Goal: Communication & Community: Answer question/provide support

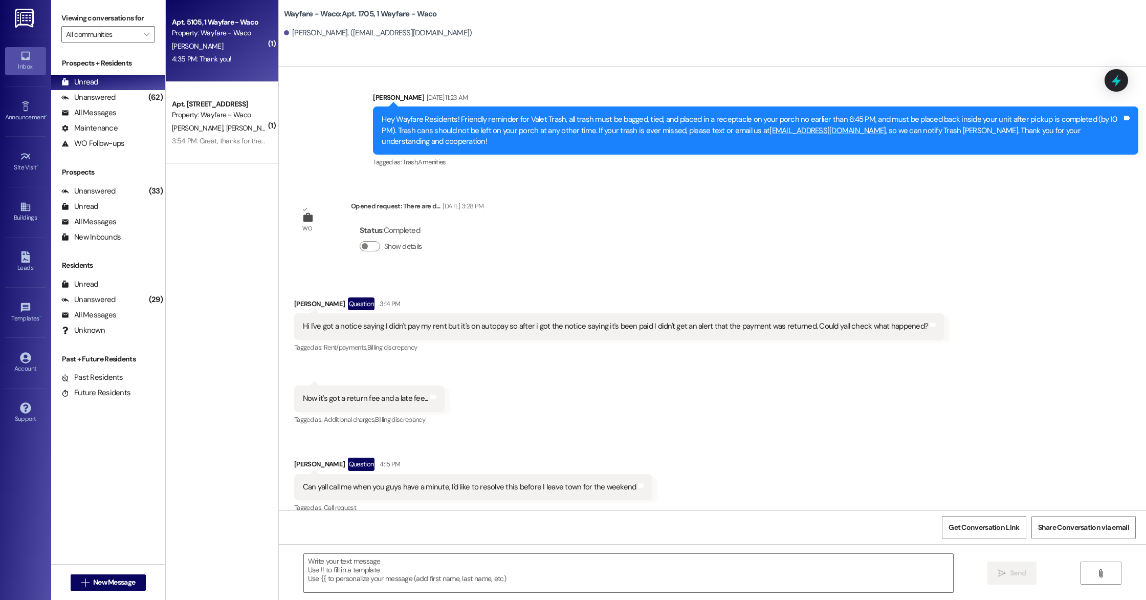
click at [212, 57] on div "4:35 PM: Thank you! 4:35 PM: Thank you!" at bounding box center [202, 58] width 60 height 9
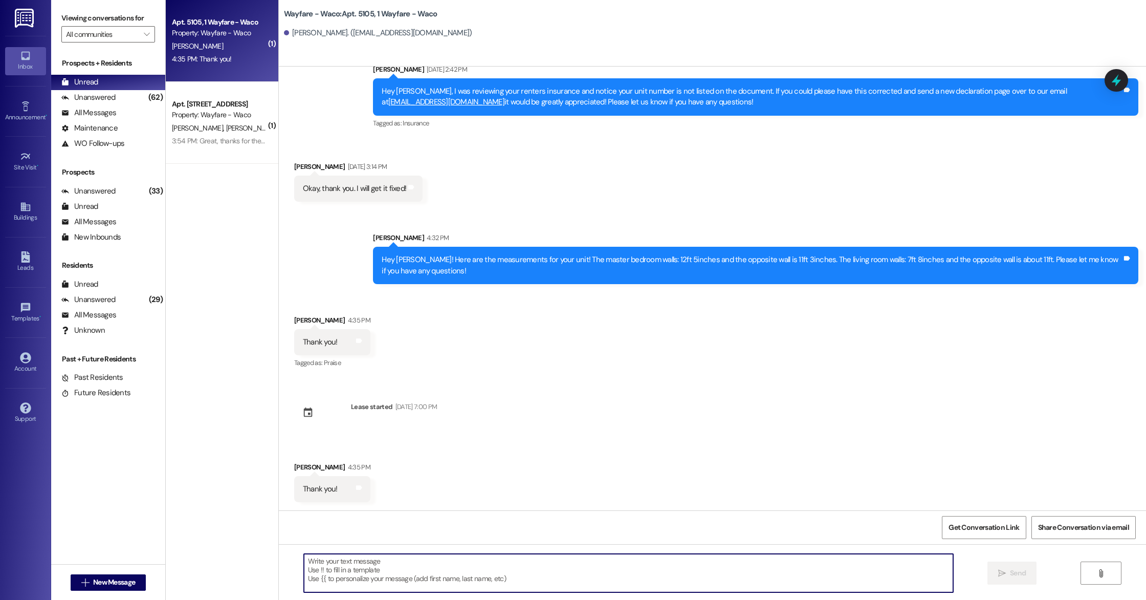
click at [454, 578] on textarea at bounding box center [628, 573] width 649 height 38
type textarea "You're welcome!"
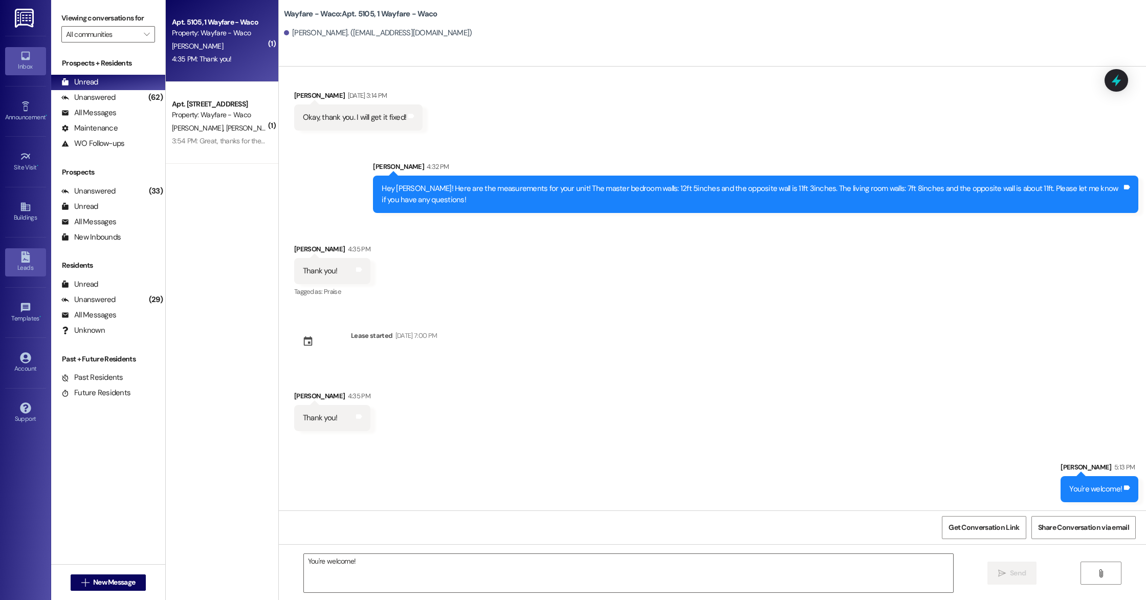
click at [31, 263] on div "Leads" at bounding box center [25, 267] width 51 height 10
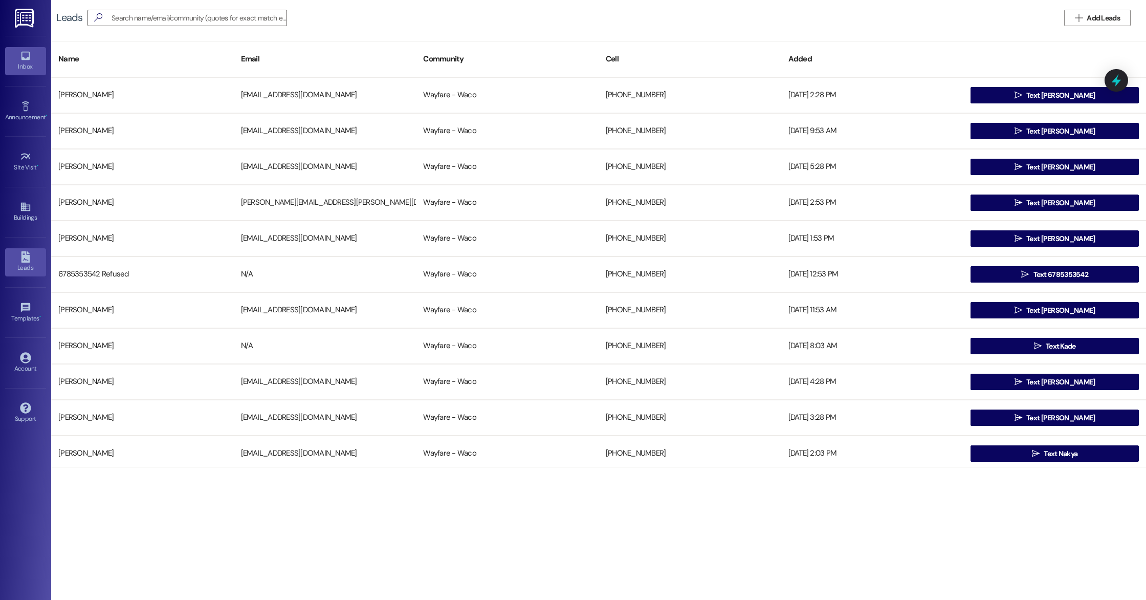
click at [33, 56] on link "Inbox" at bounding box center [25, 61] width 41 height 28
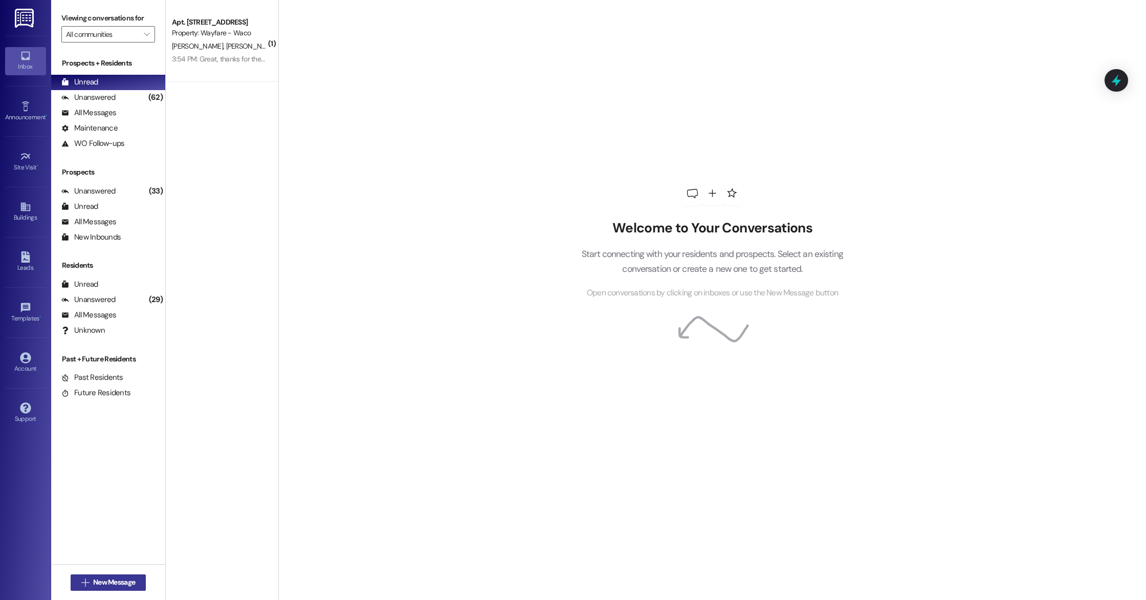
click at [116, 584] on span "New Message" at bounding box center [114, 582] width 42 height 11
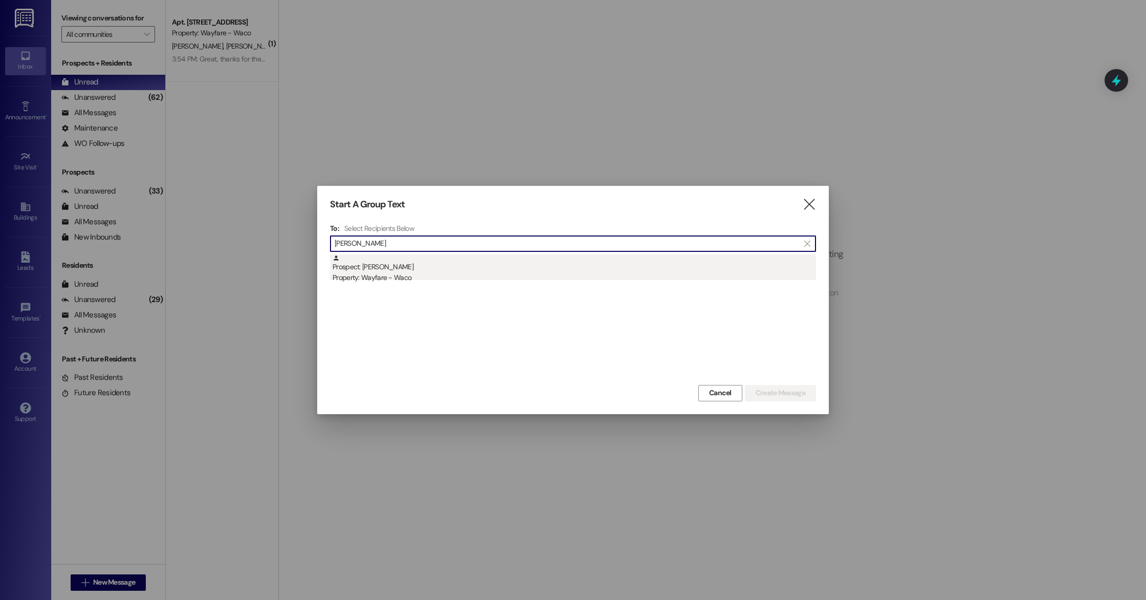
type input "[PERSON_NAME]"
click at [408, 271] on div "Prospect: [PERSON_NAME] Property: Wayfare - Waco" at bounding box center [574, 268] width 483 height 29
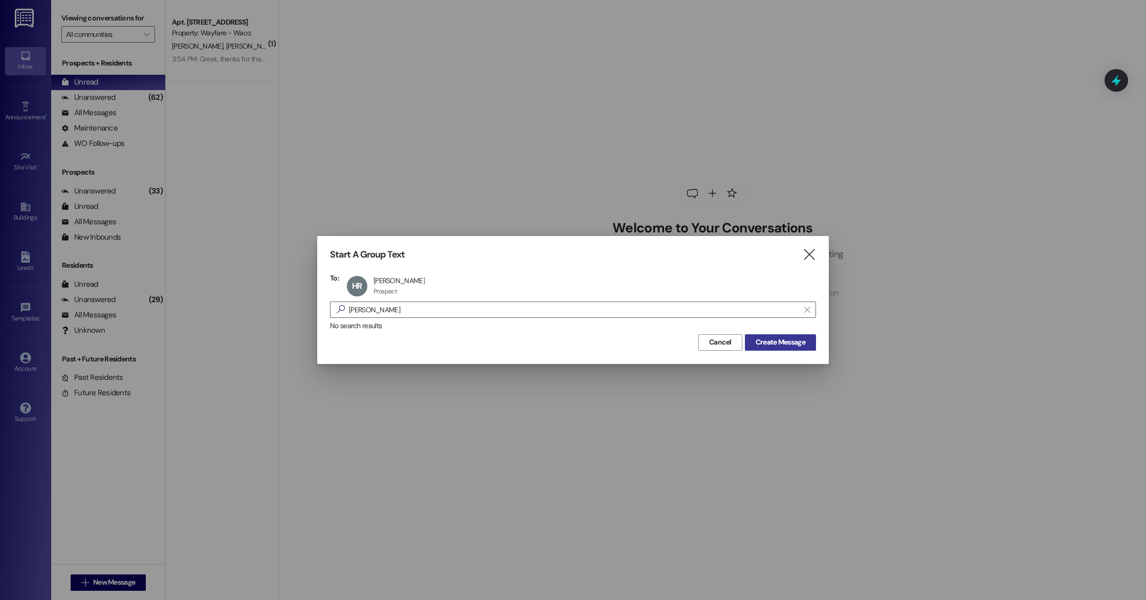
click at [782, 343] on span "Create Message" at bounding box center [781, 342] width 50 height 11
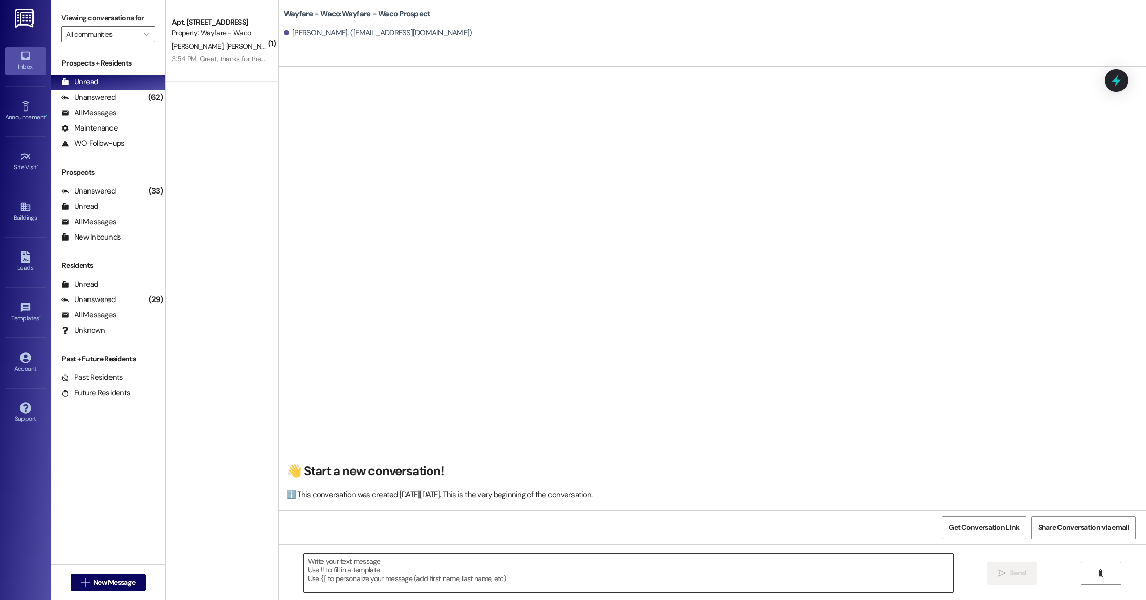
click at [360, 582] on textarea at bounding box center [628, 573] width 649 height 38
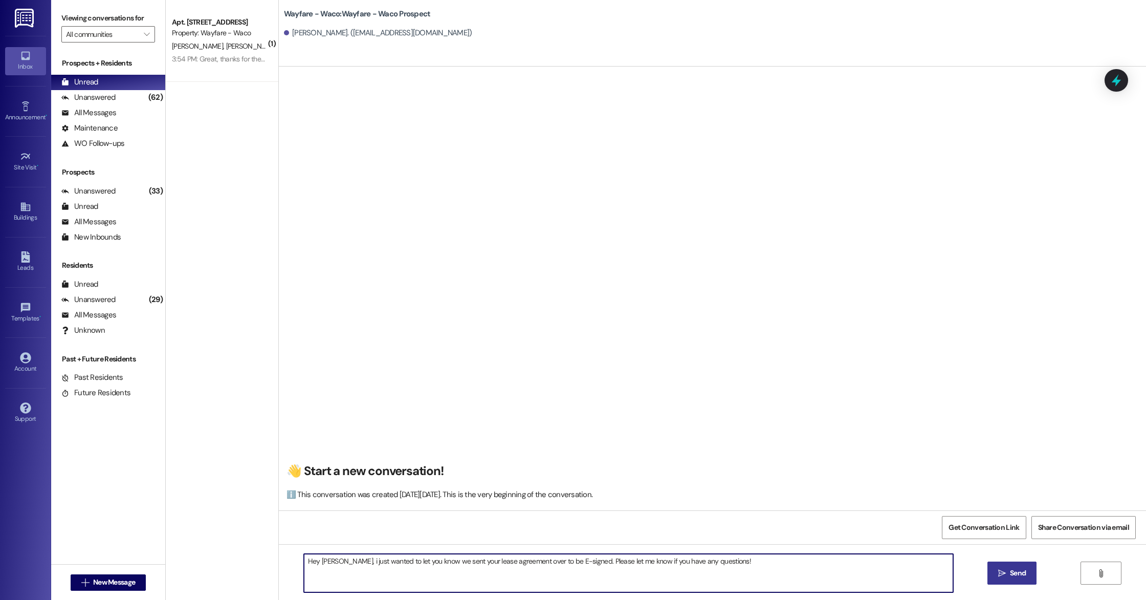
type textarea "Hey [PERSON_NAME], i just wanted to let you know we sent your lease agreement o…"
click at [1008, 572] on span "Send" at bounding box center [1018, 572] width 20 height 11
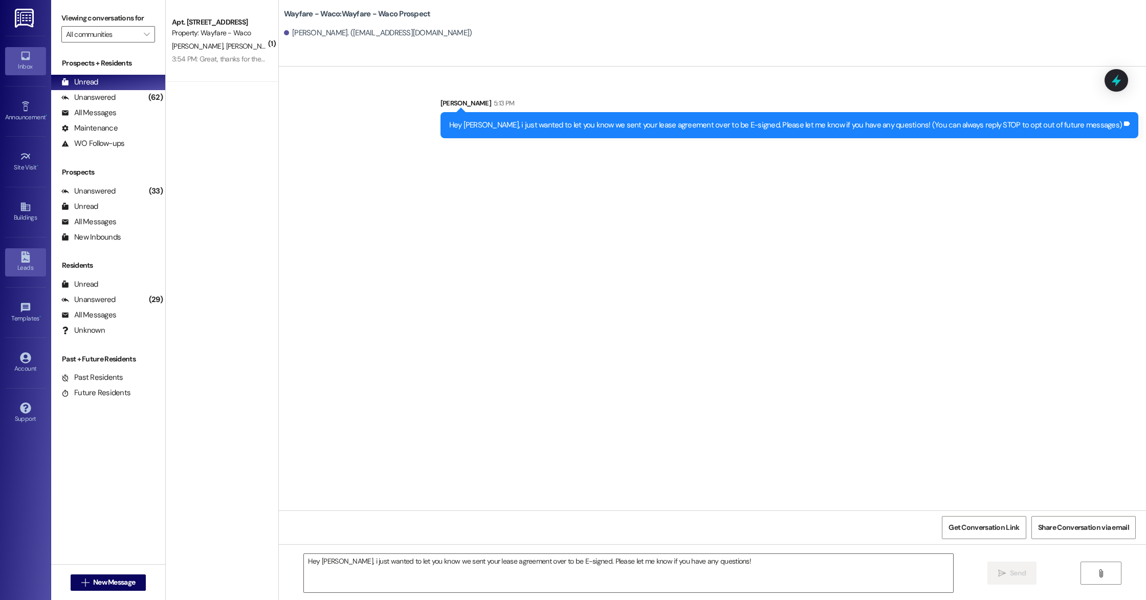
click at [32, 260] on link "Leads" at bounding box center [25, 262] width 41 height 28
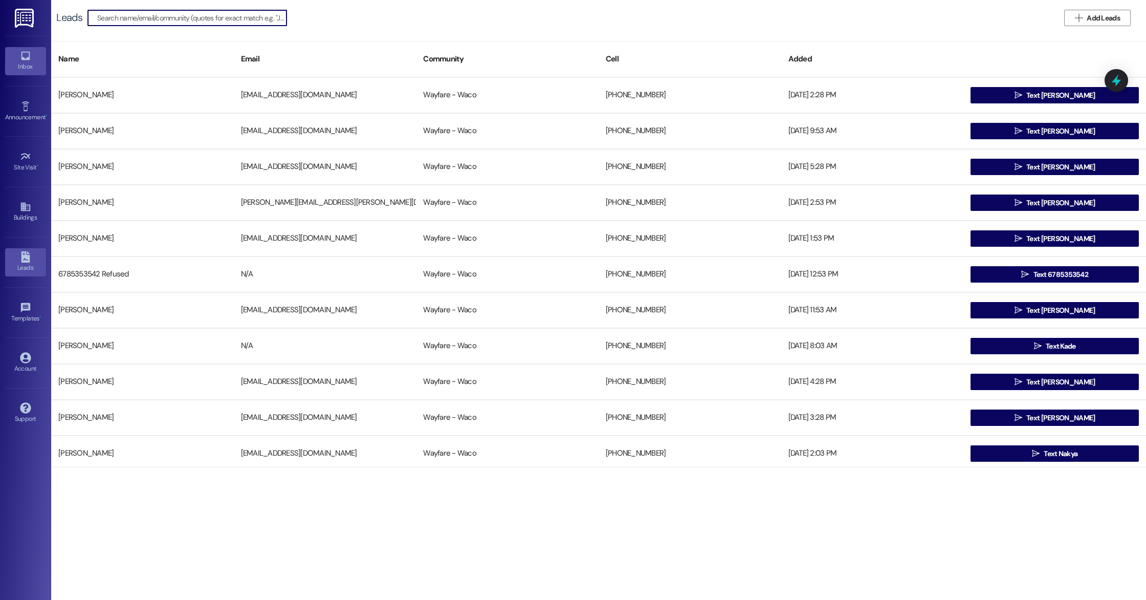
click at [28, 63] on div "Inbox" at bounding box center [25, 66] width 51 height 10
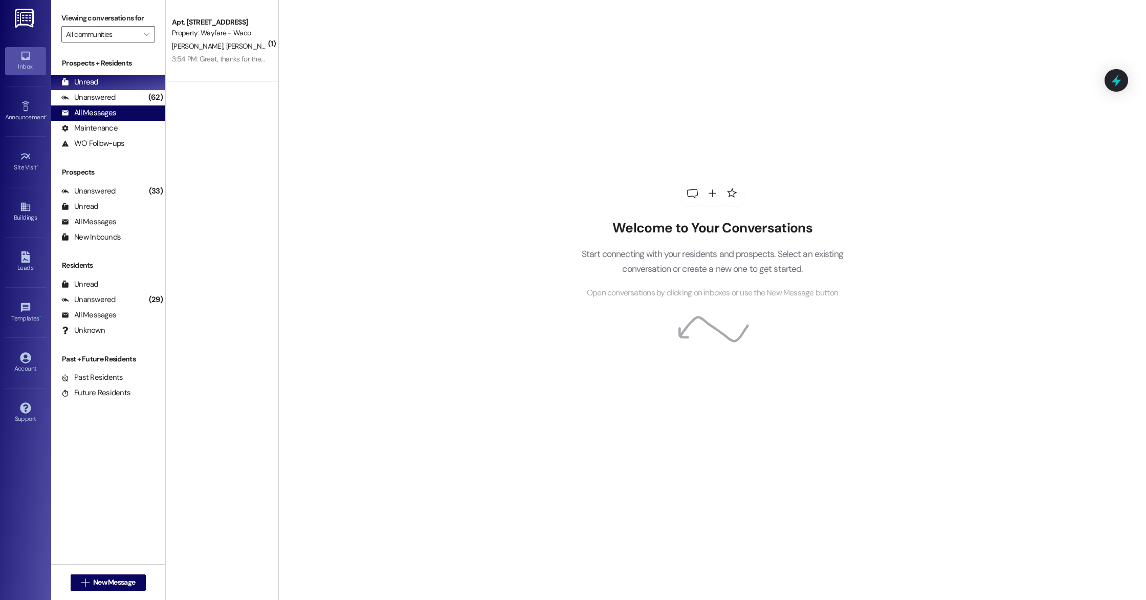
click at [90, 114] on div "All Messages" at bounding box center [88, 112] width 55 height 11
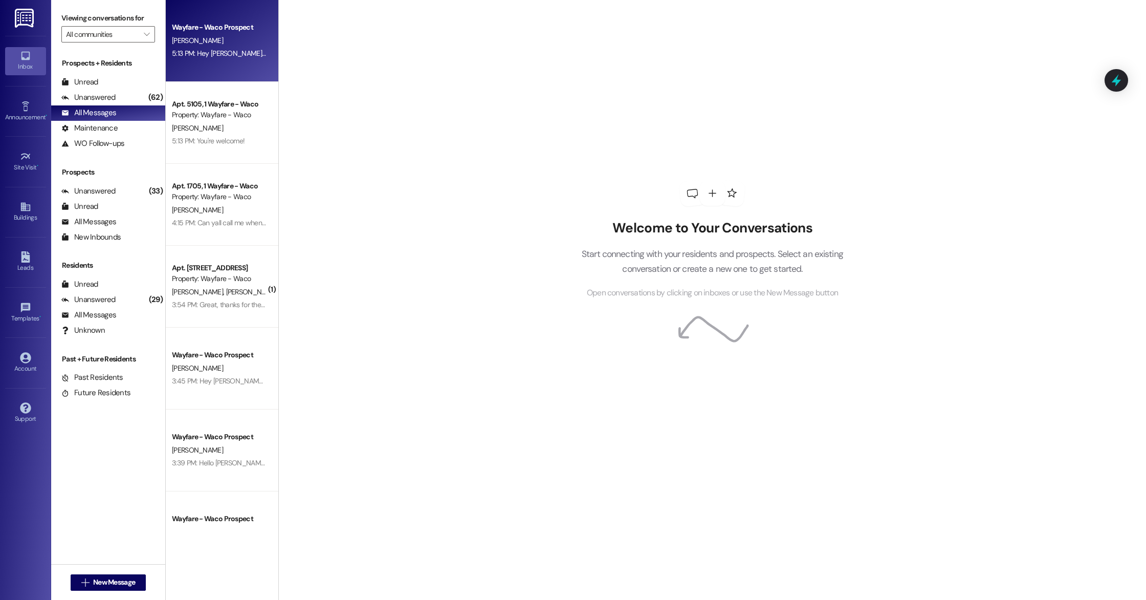
click at [214, 50] on div "5:13 PM: Hey [PERSON_NAME], i just wanted to let you know we sent your lease ag…" at bounding box center [494, 53] width 645 height 9
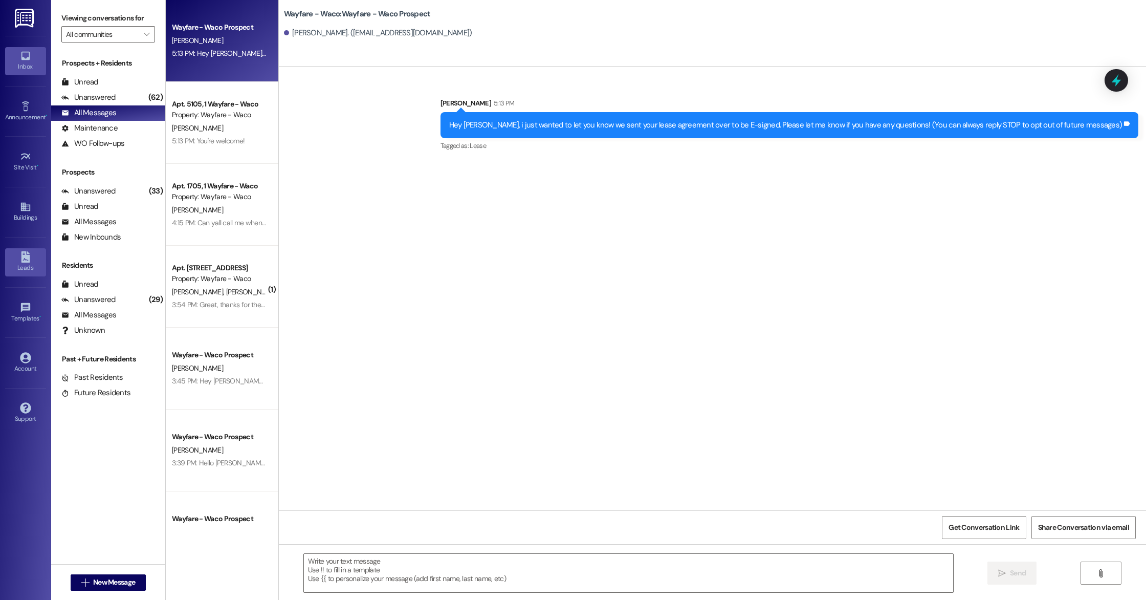
click at [18, 265] on div "Leads" at bounding box center [25, 267] width 51 height 10
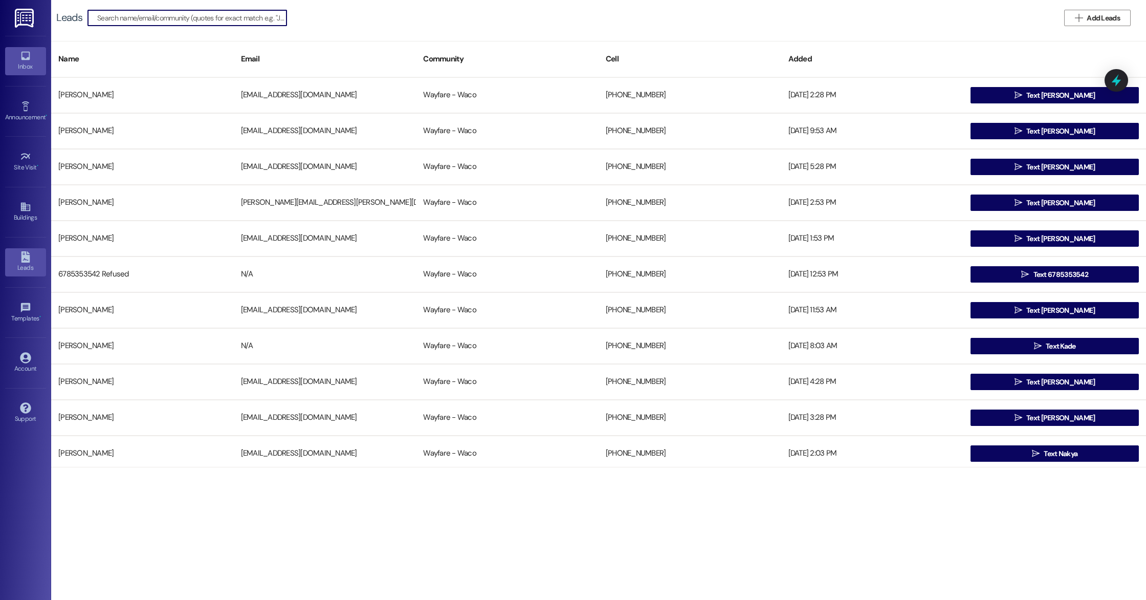
click at [24, 70] on div "Inbox" at bounding box center [25, 66] width 51 height 10
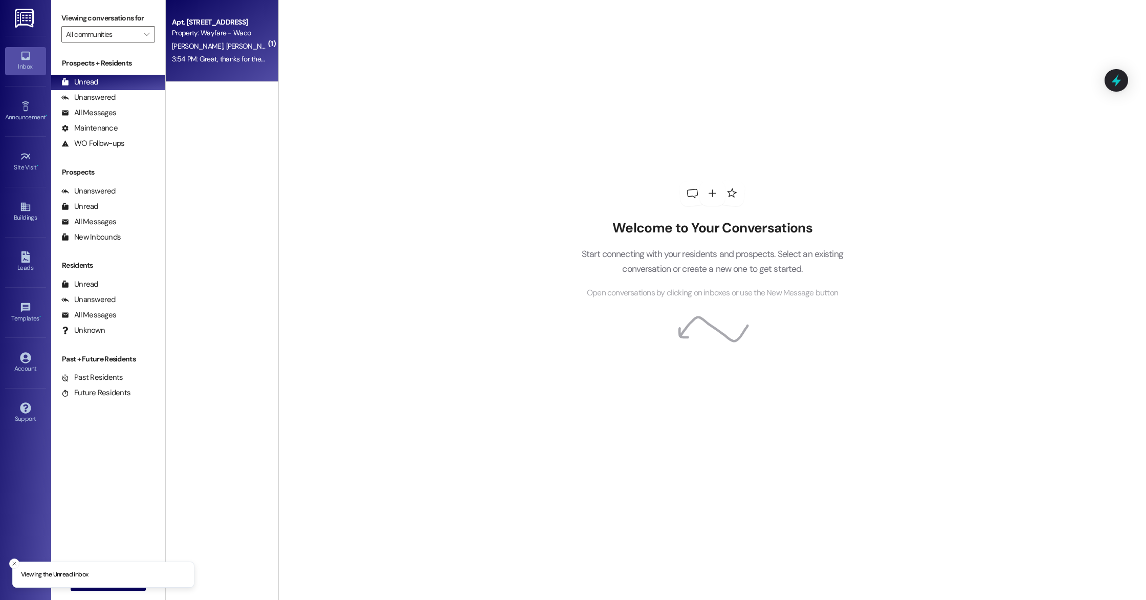
click at [212, 61] on div "3:54 PM: Great, thanks for the update! 3:54 PM: Great, thanks for the update!" at bounding box center [229, 58] width 114 height 9
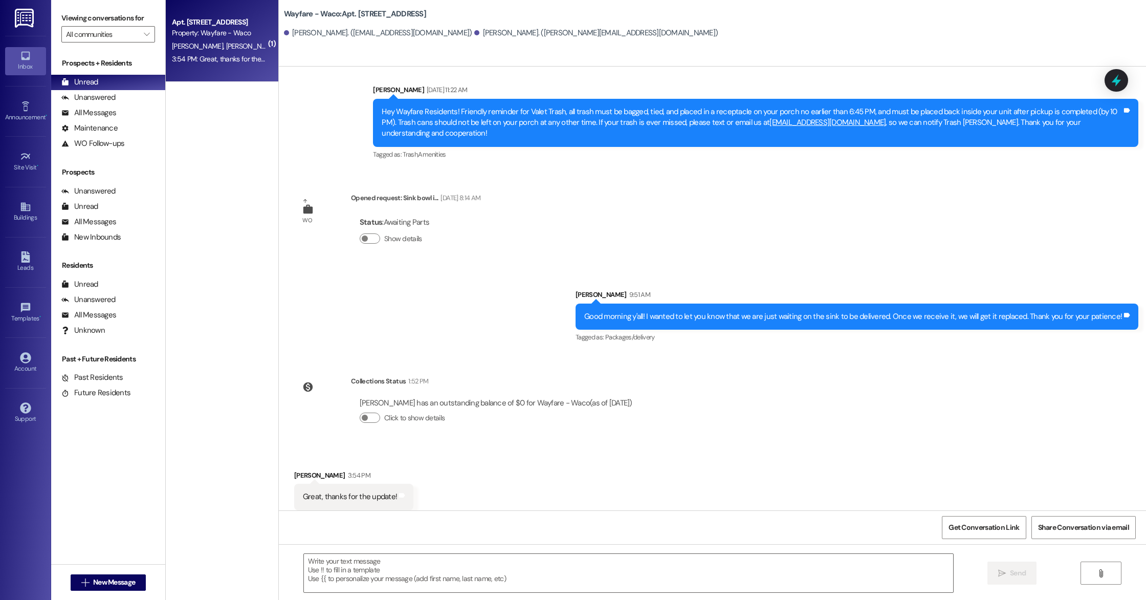
scroll to position [2995, 0]
